Goal: Information Seeking & Learning: Learn about a topic

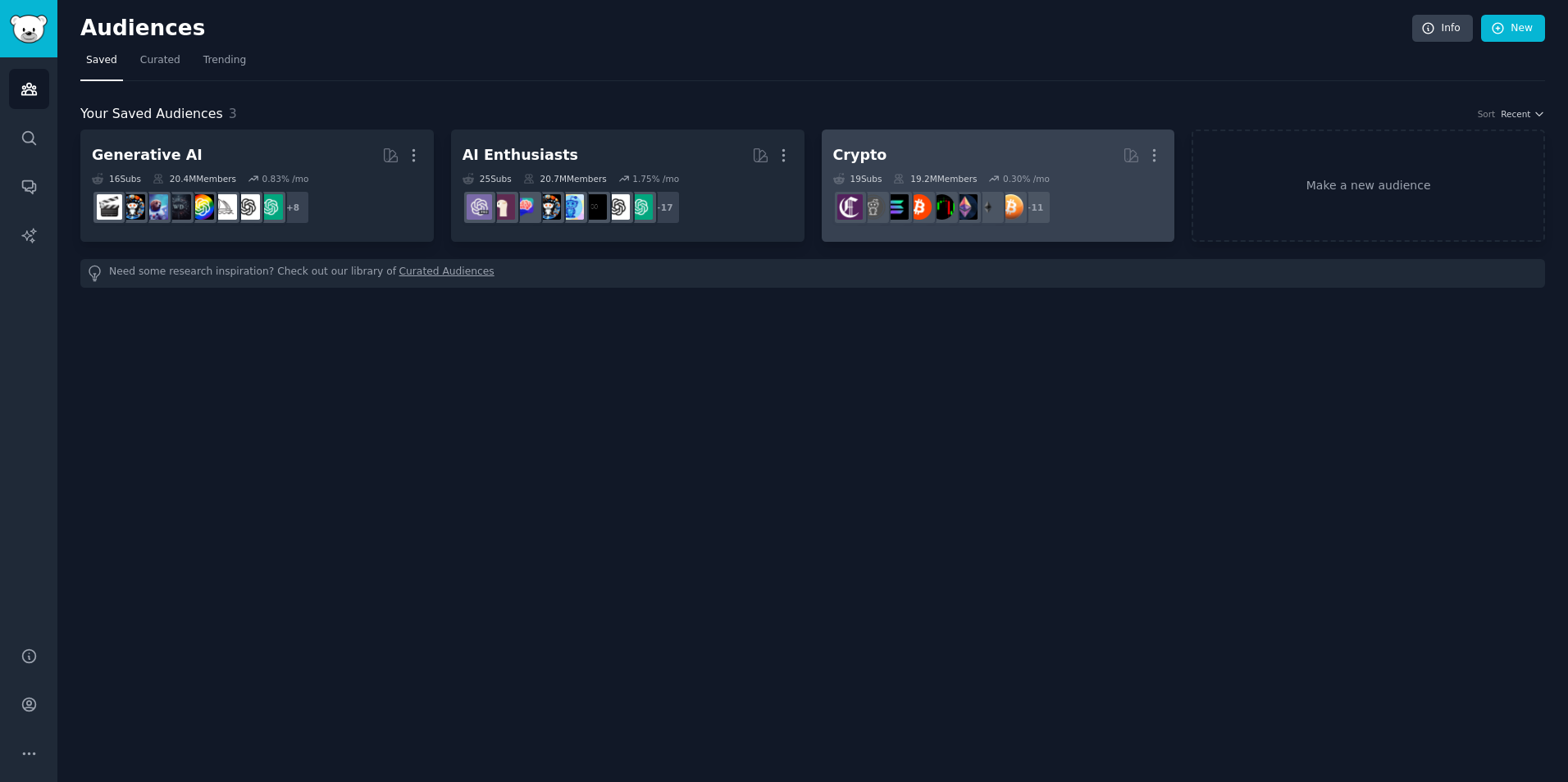
click at [1097, 213] on dd "+ 11" at bounding box center [999, 208] width 331 height 46
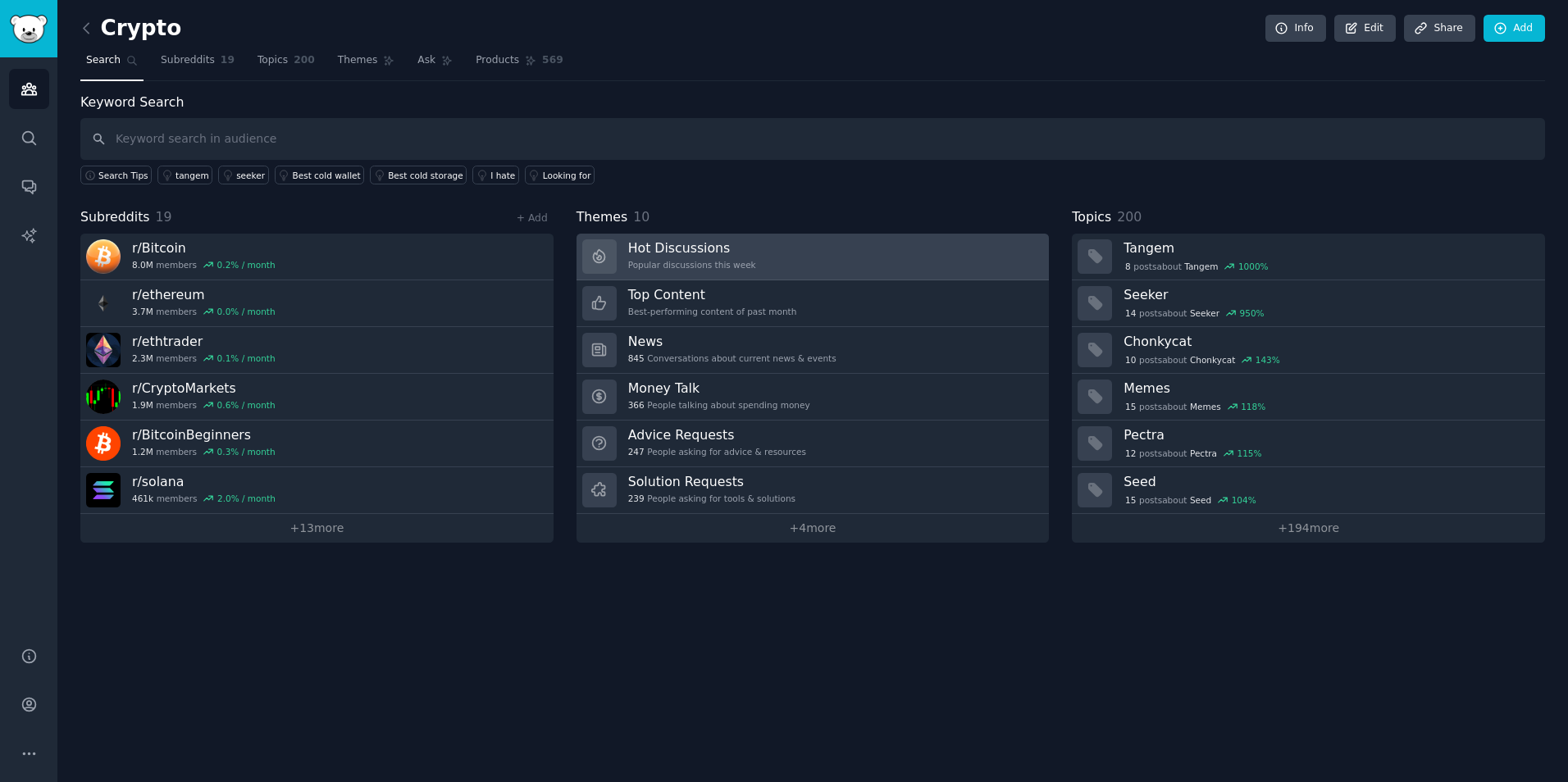
click at [841, 262] on link "Hot Discussions Popular discussions this week" at bounding box center [812, 256] width 473 height 47
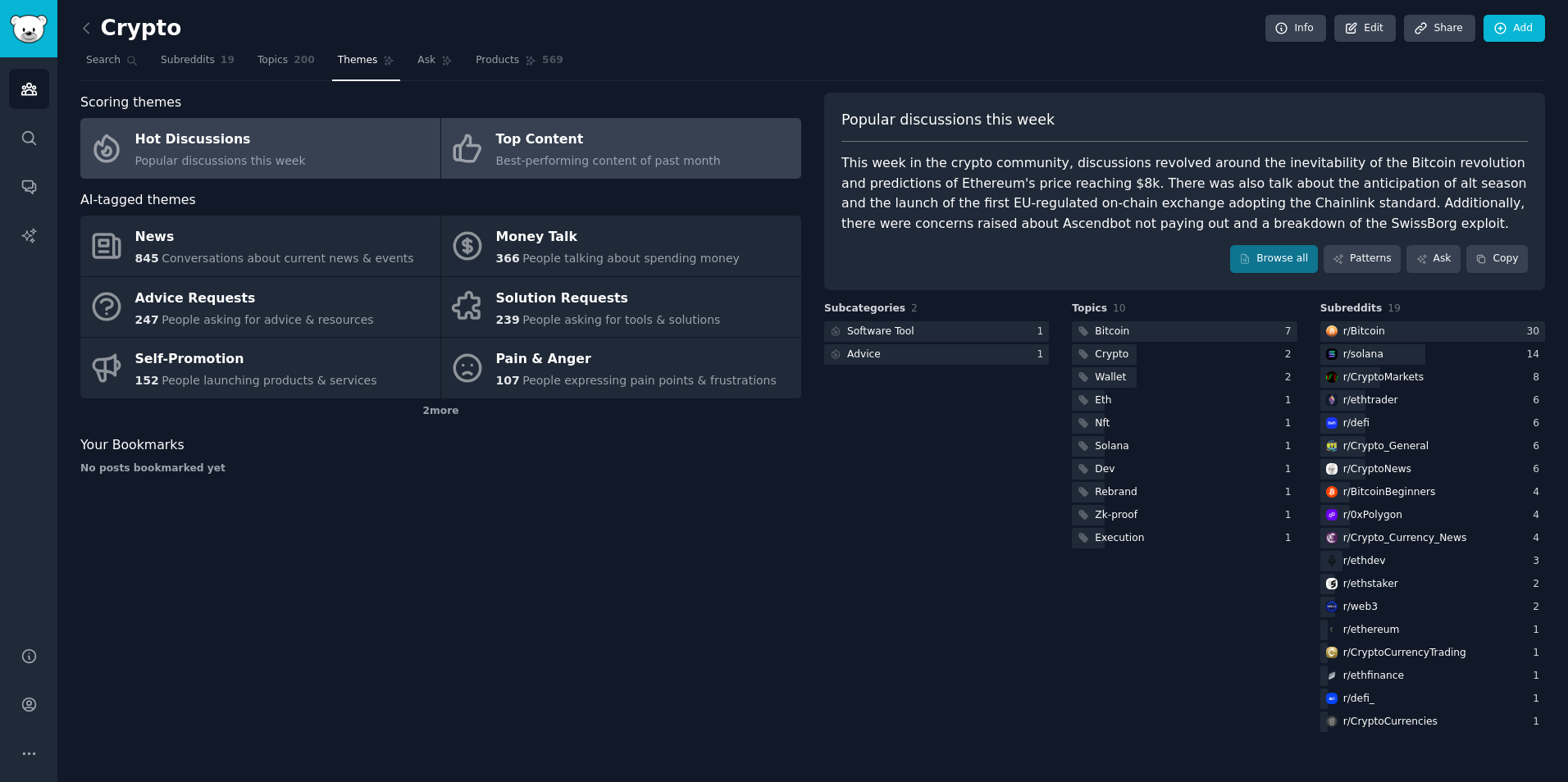
click at [664, 163] on span "Best-performing content of past month" at bounding box center [608, 160] width 225 height 13
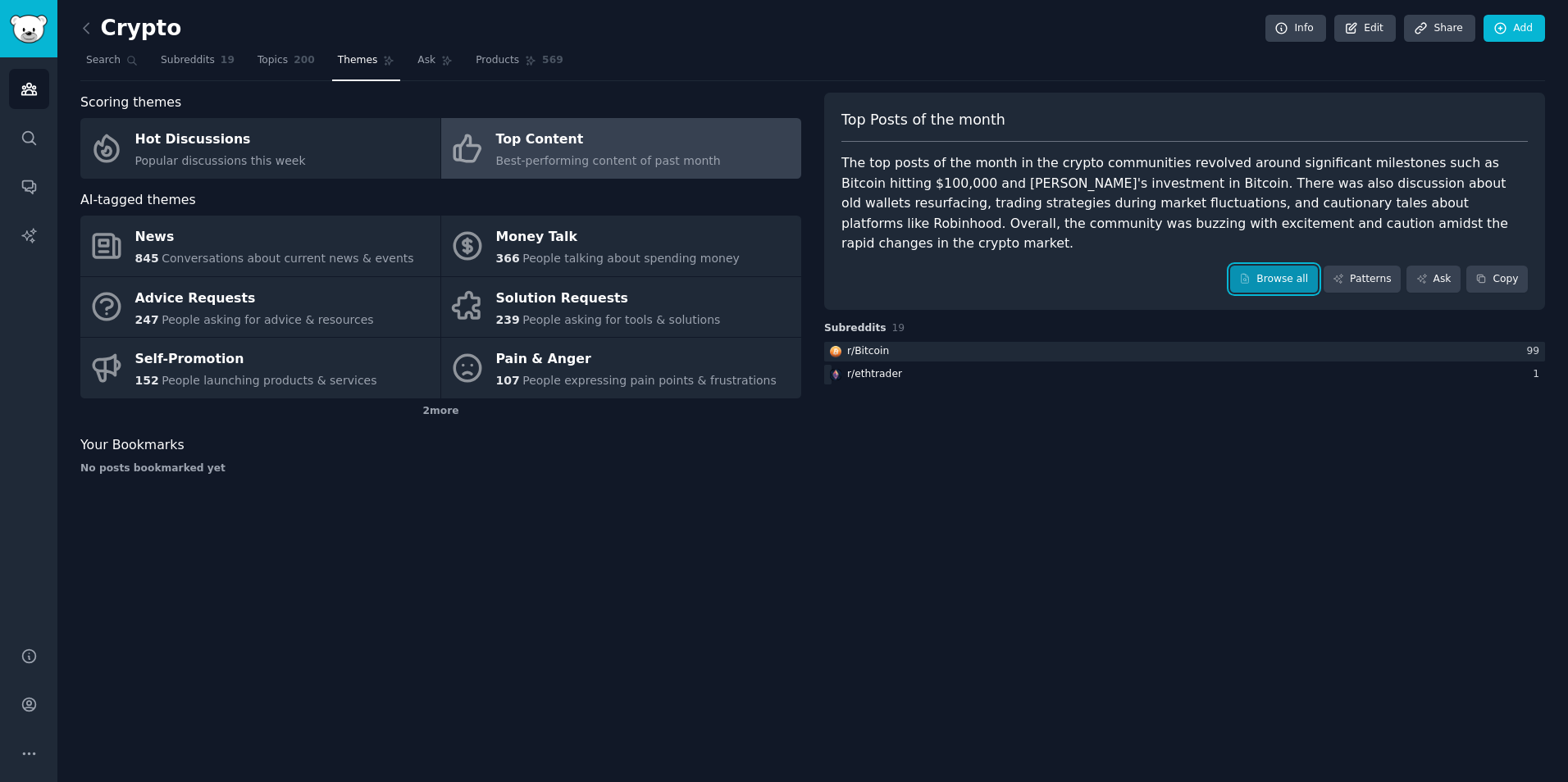
click at [1302, 266] on link "Browse all" at bounding box center [1274, 280] width 88 height 28
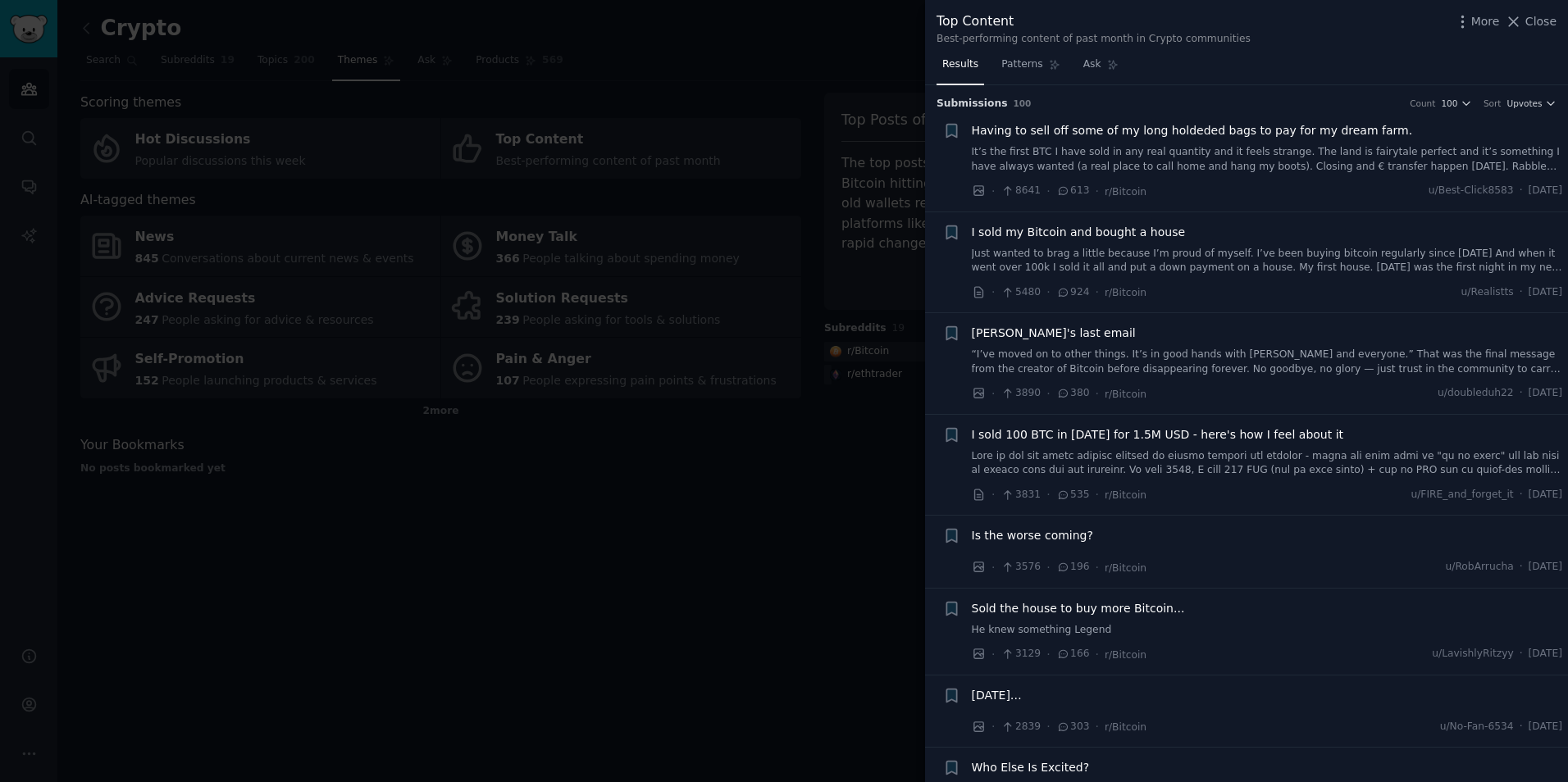
click at [783, 552] on div at bounding box center [784, 391] width 1568 height 782
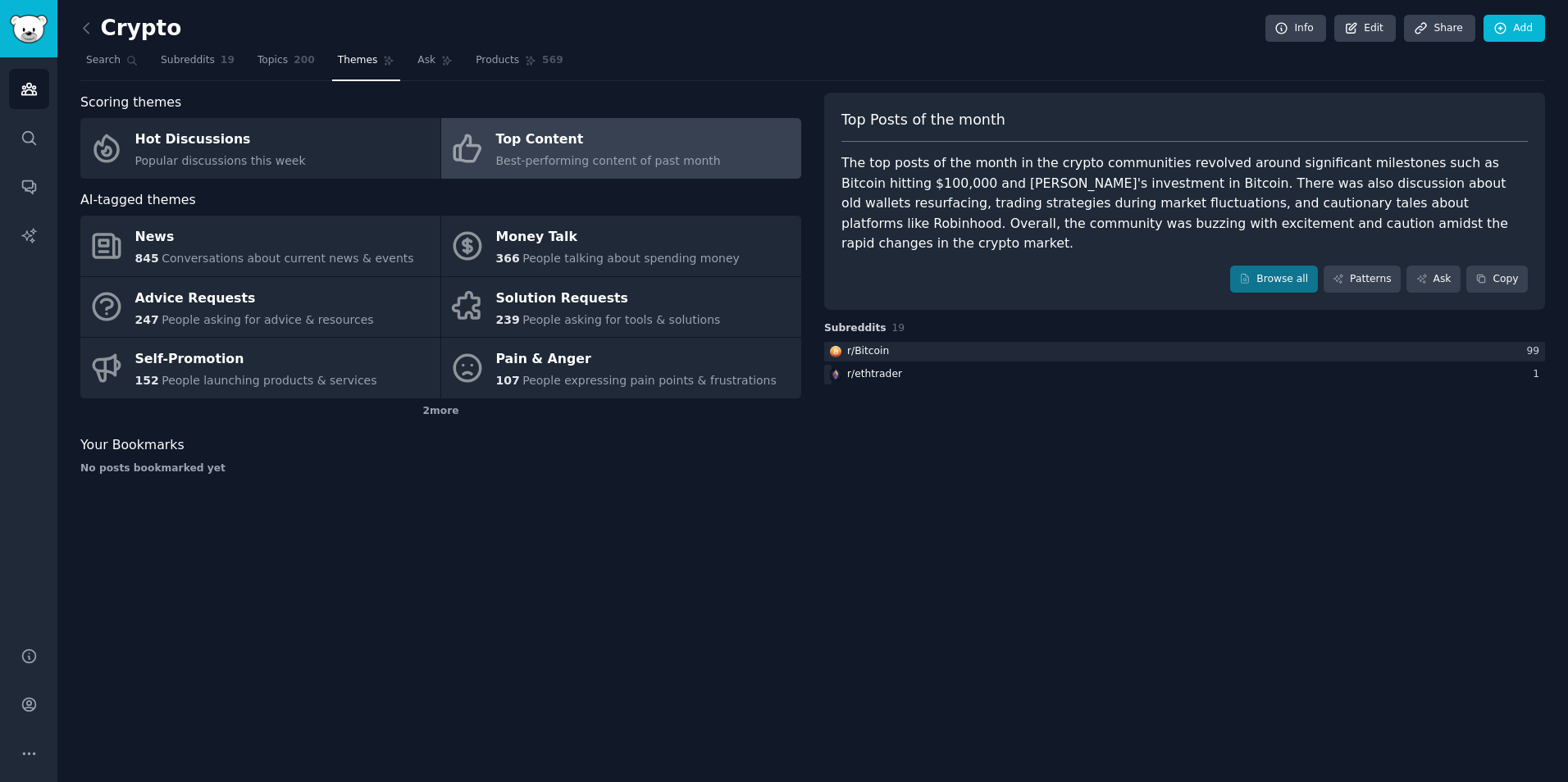
click at [97, 27] on link at bounding box center [90, 29] width 20 height 27
